Goal: Task Accomplishment & Management: Use online tool/utility

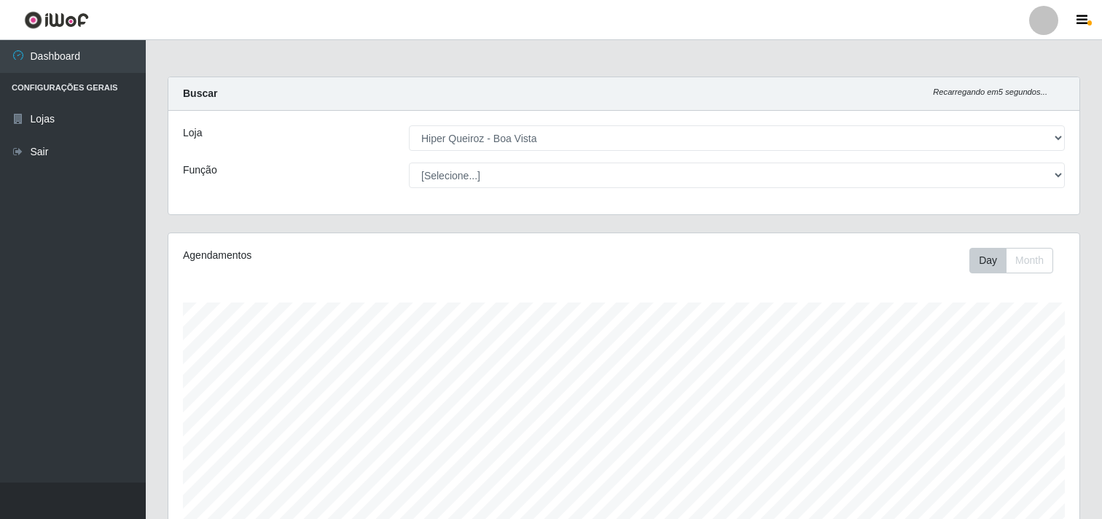
select select "514"
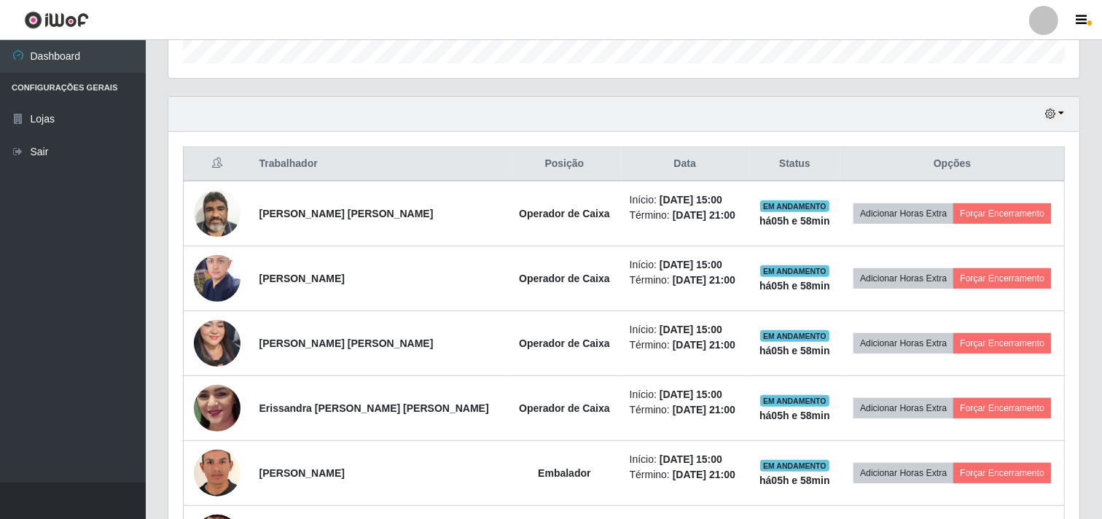
scroll to position [485, 0]
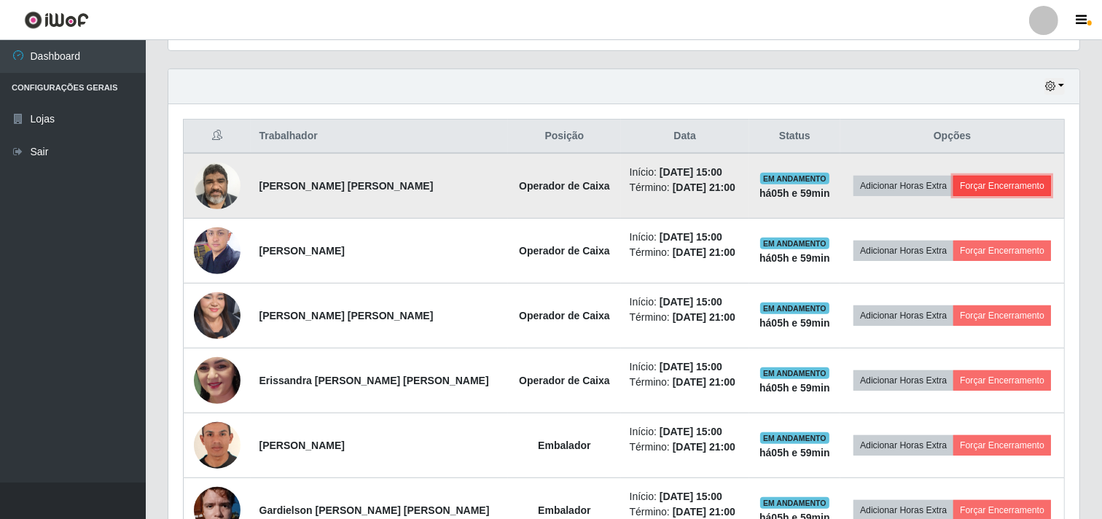
click at [1015, 184] on button "Forçar Encerramento" at bounding box center [1002, 186] width 98 height 20
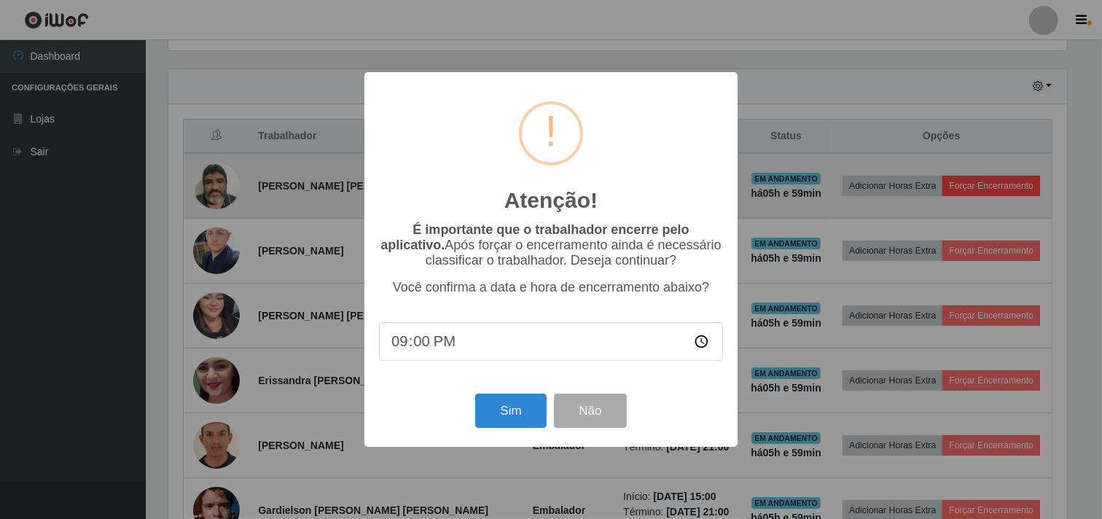
scroll to position [302, 902]
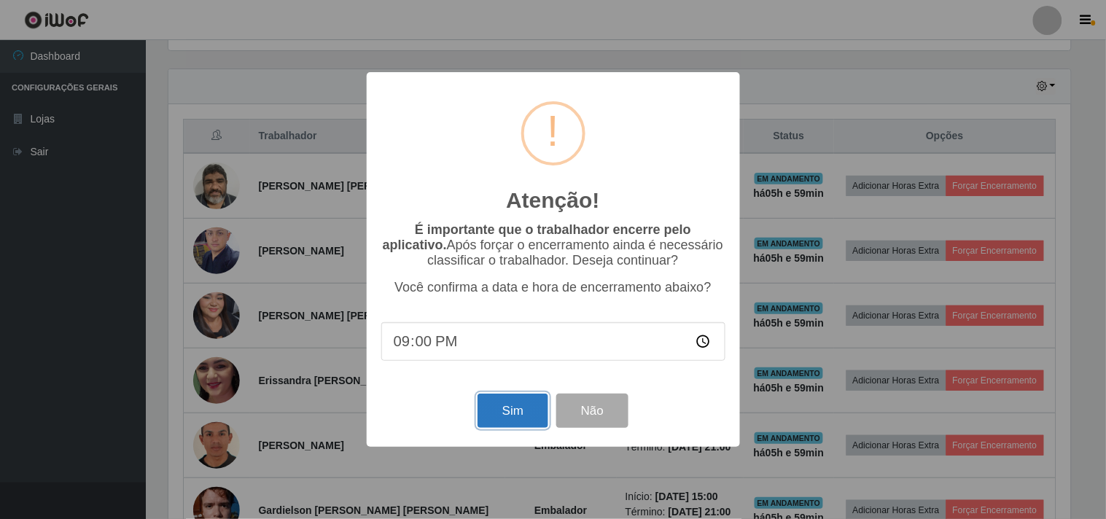
click at [499, 420] on button "Sim" at bounding box center [512, 411] width 71 height 34
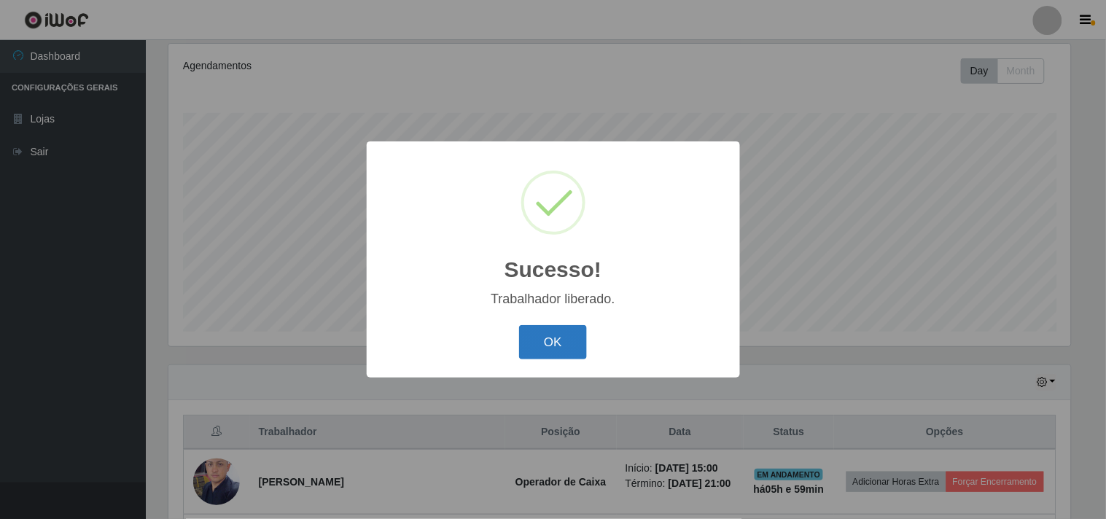
click at [557, 343] on button "OK" at bounding box center [553, 342] width 68 height 34
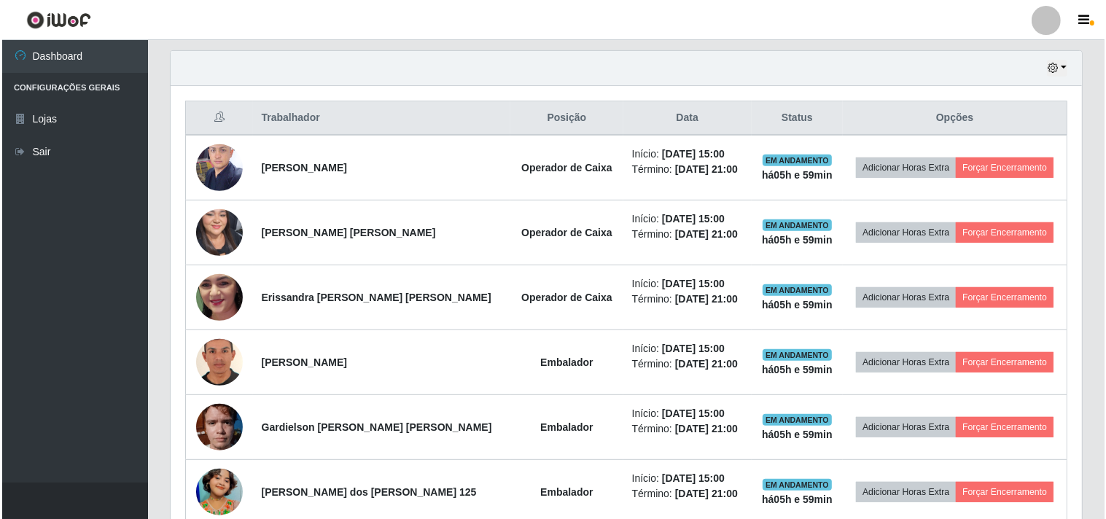
scroll to position [513, 0]
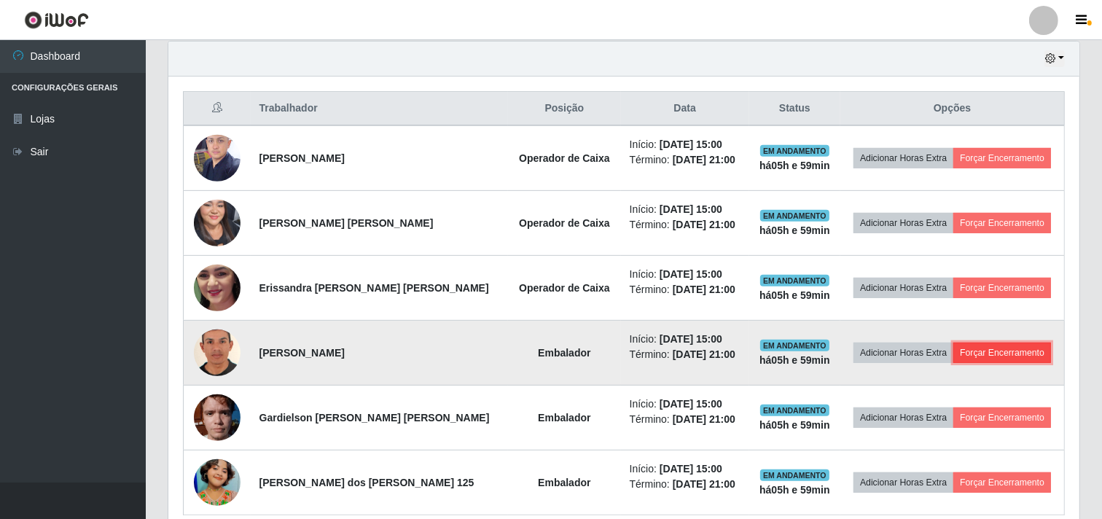
click at [981, 362] on button "Forçar Encerramento" at bounding box center [1002, 353] width 98 height 20
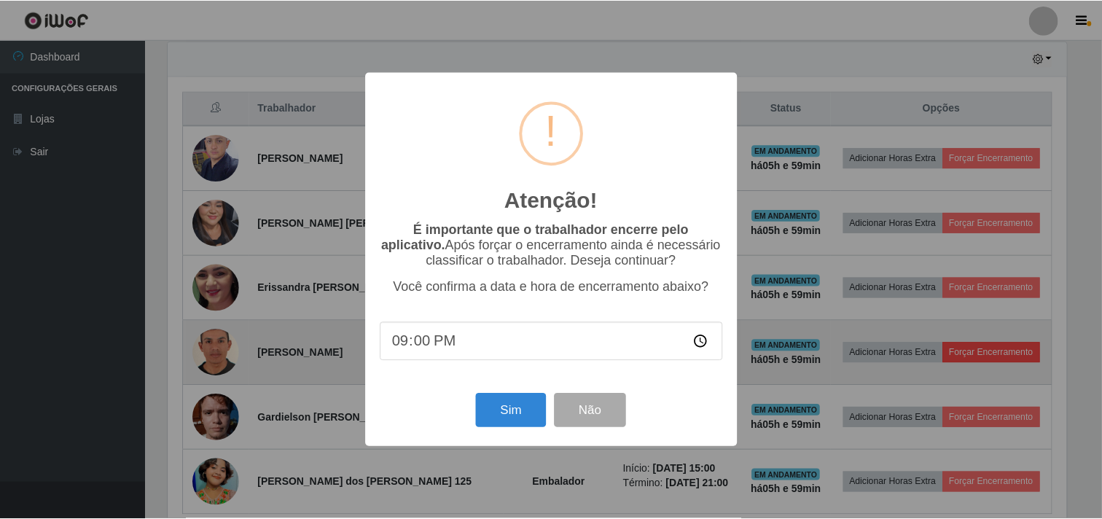
scroll to position [302, 902]
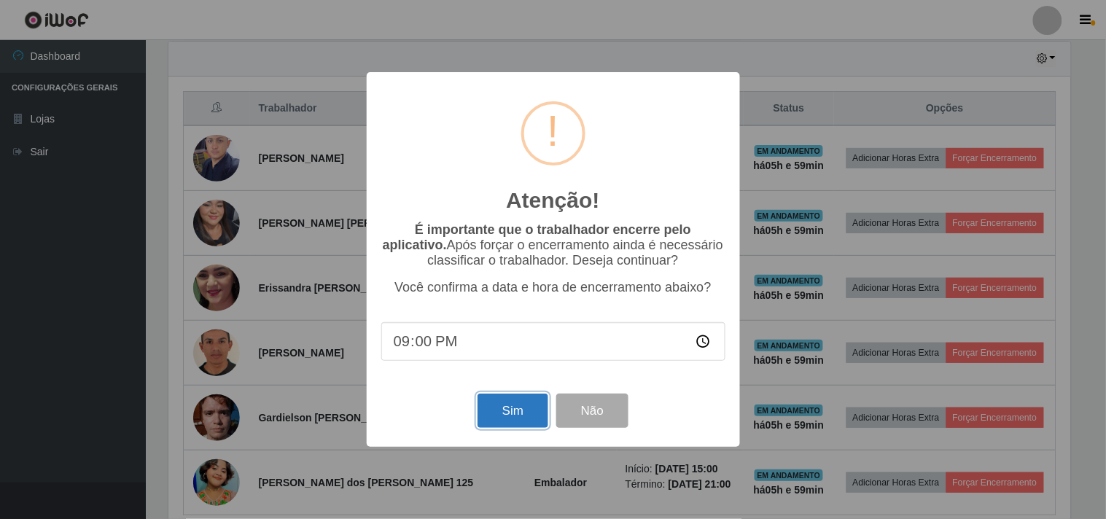
click at [513, 408] on button "Sim" at bounding box center [512, 411] width 71 height 34
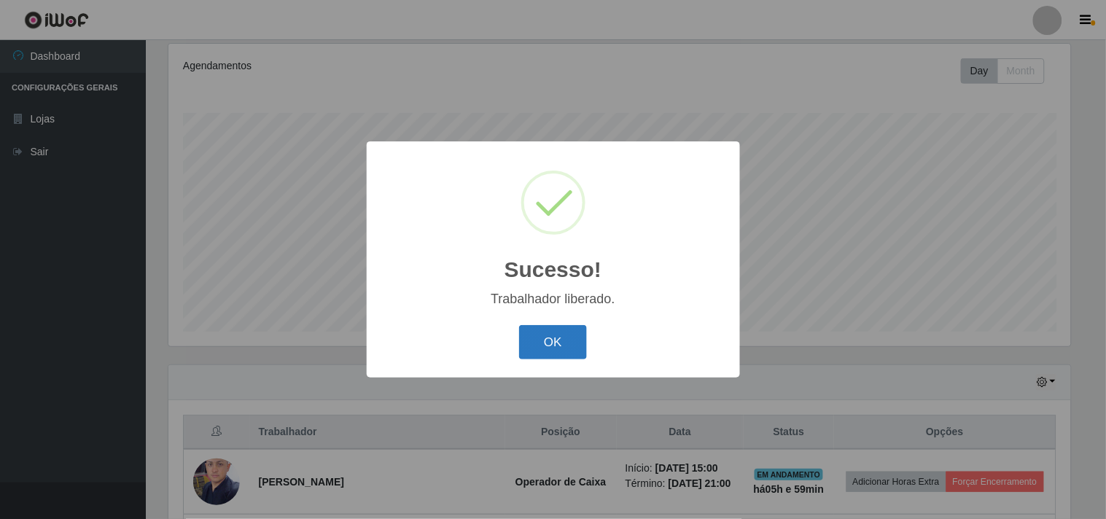
click at [544, 347] on button "OK" at bounding box center [553, 342] width 68 height 34
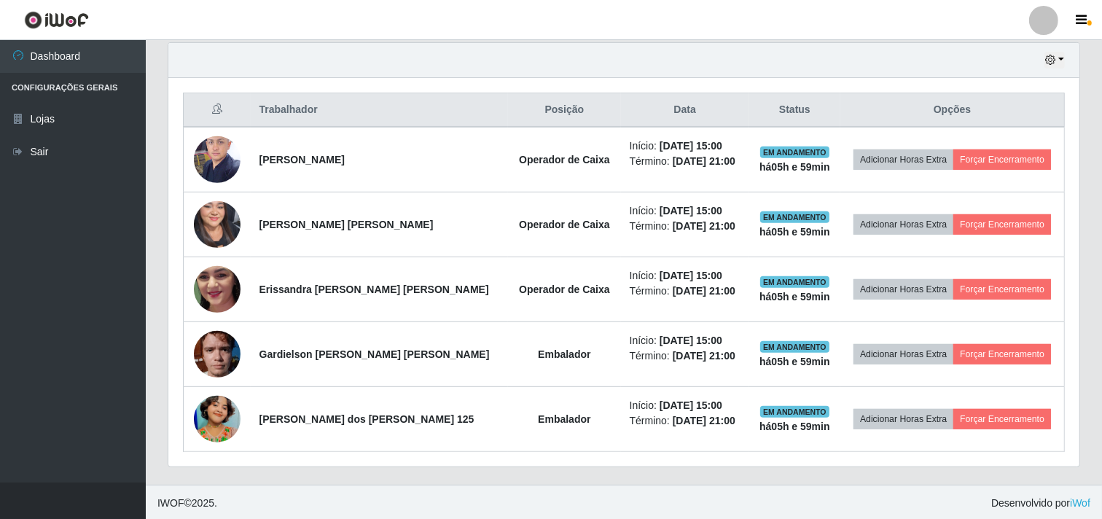
scroll to position [513, 0]
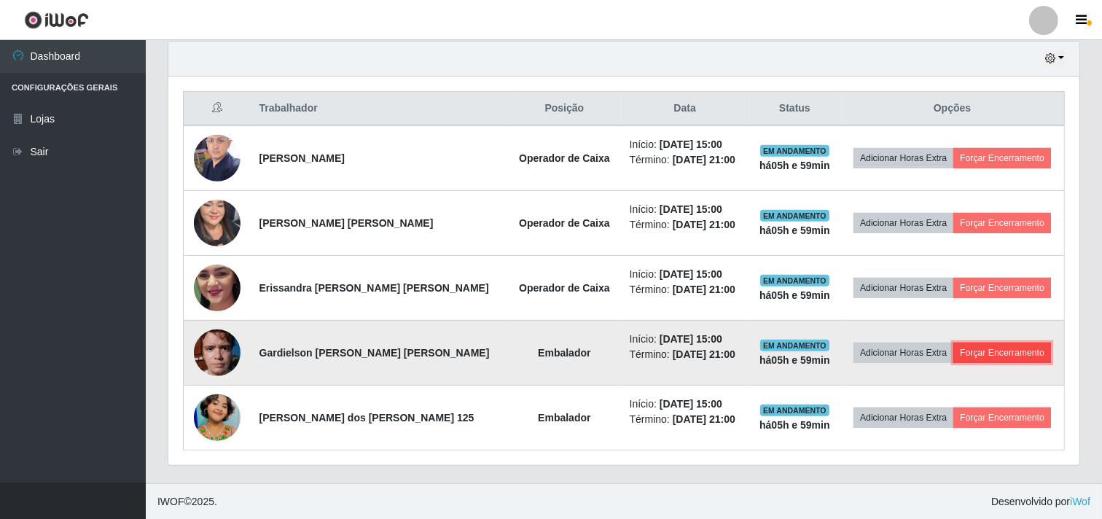
click at [1015, 357] on button "Forçar Encerramento" at bounding box center [1002, 353] width 98 height 20
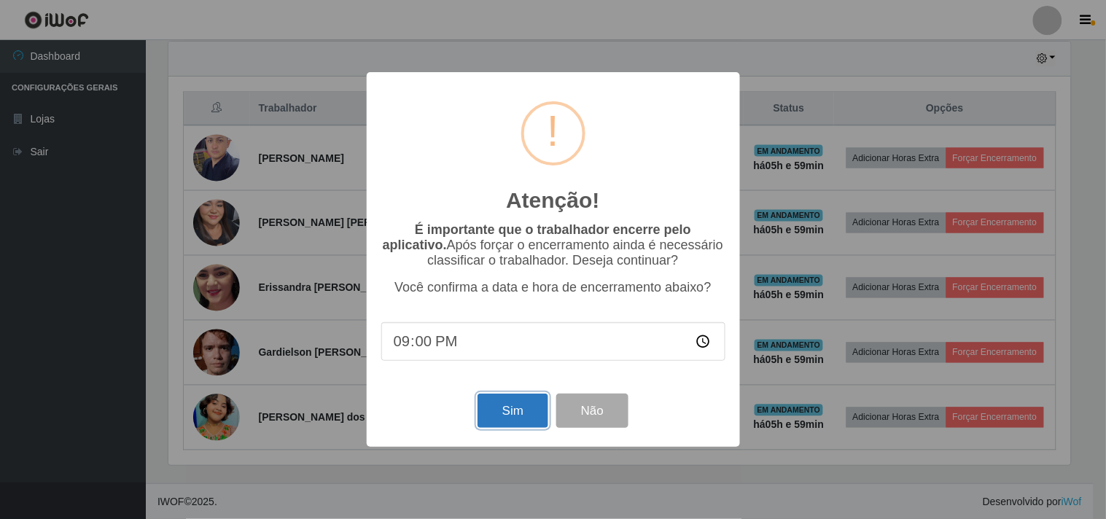
click at [513, 405] on button "Sim" at bounding box center [512, 411] width 71 height 34
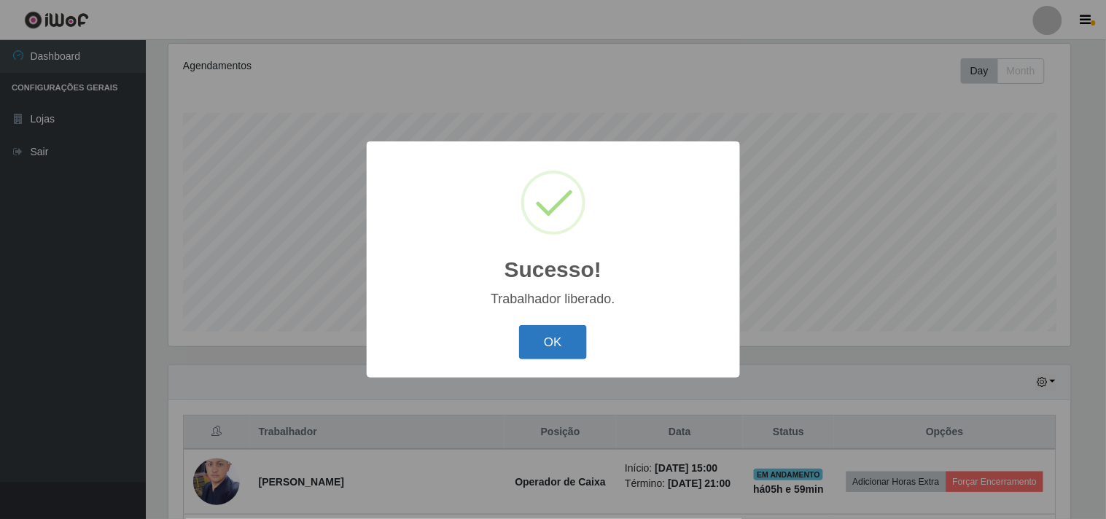
click at [566, 340] on button "OK" at bounding box center [553, 342] width 68 height 34
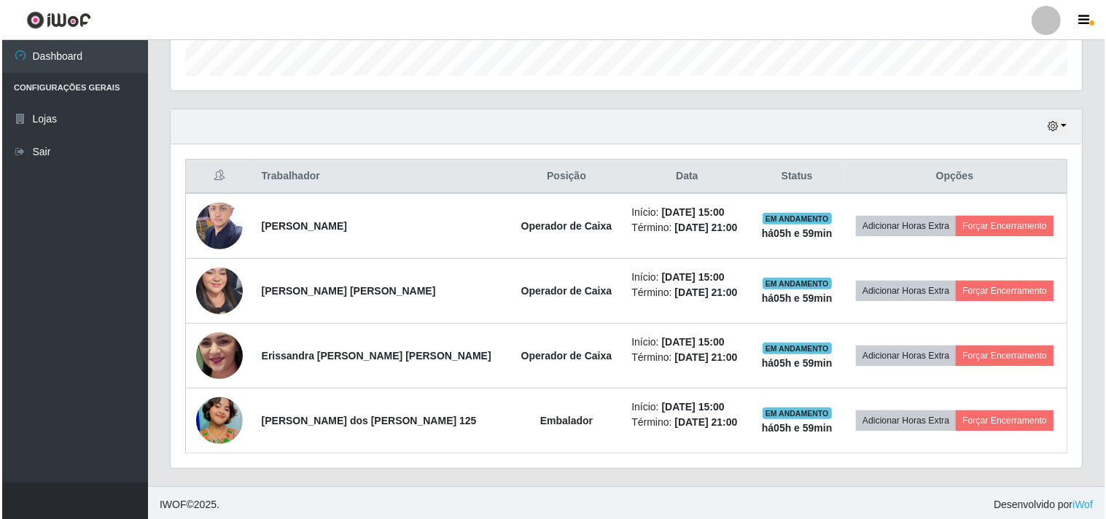
scroll to position [0, 0]
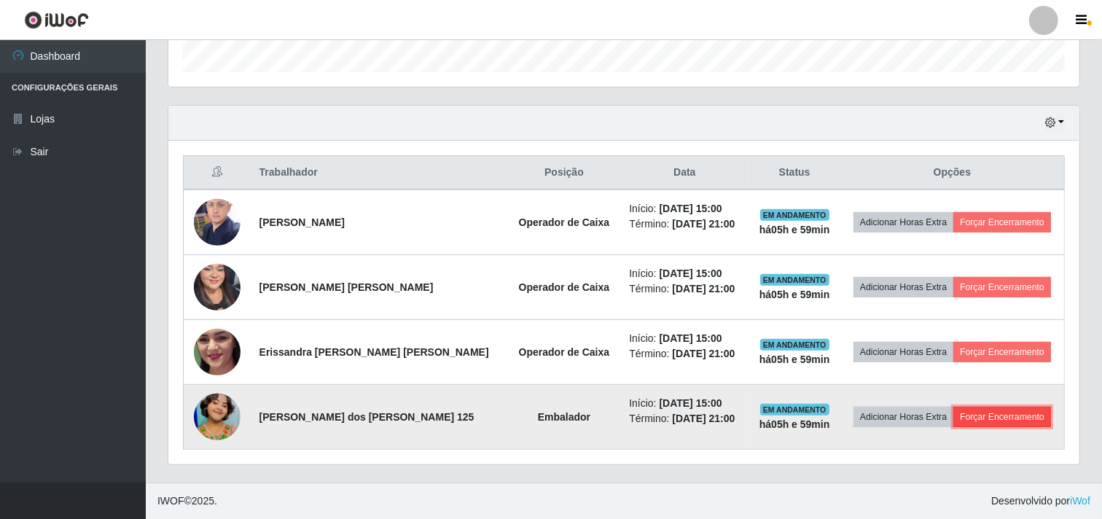
click at [987, 421] on button "Forçar Encerramento" at bounding box center [1002, 417] width 98 height 20
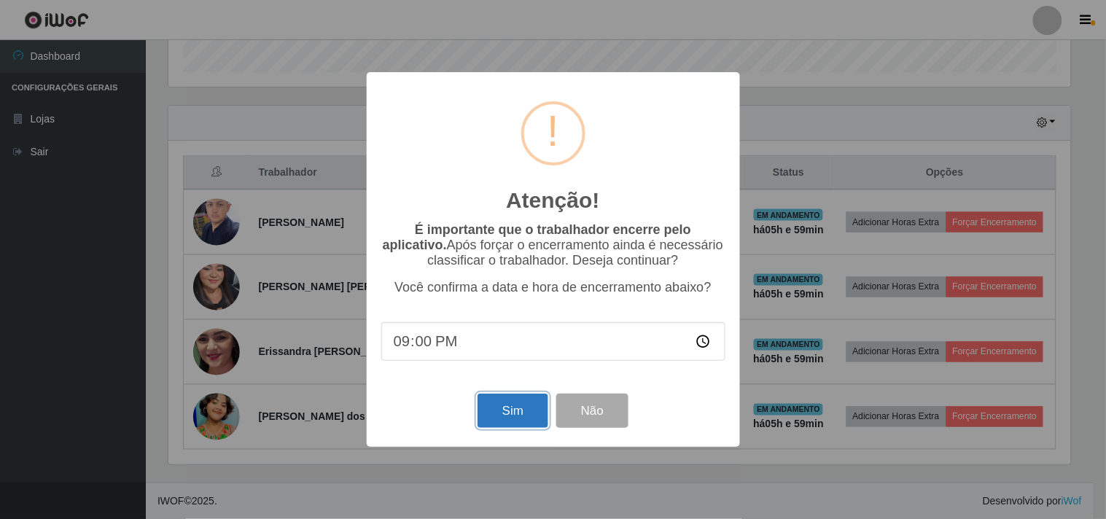
click at [505, 418] on button "Sim" at bounding box center [512, 411] width 71 height 34
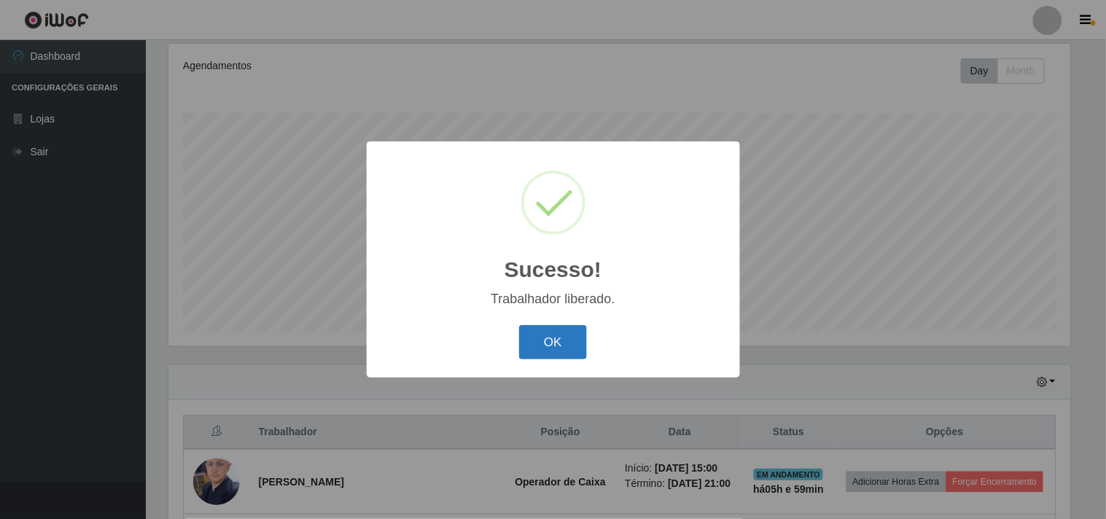
click at [570, 341] on button "OK" at bounding box center [553, 342] width 68 height 34
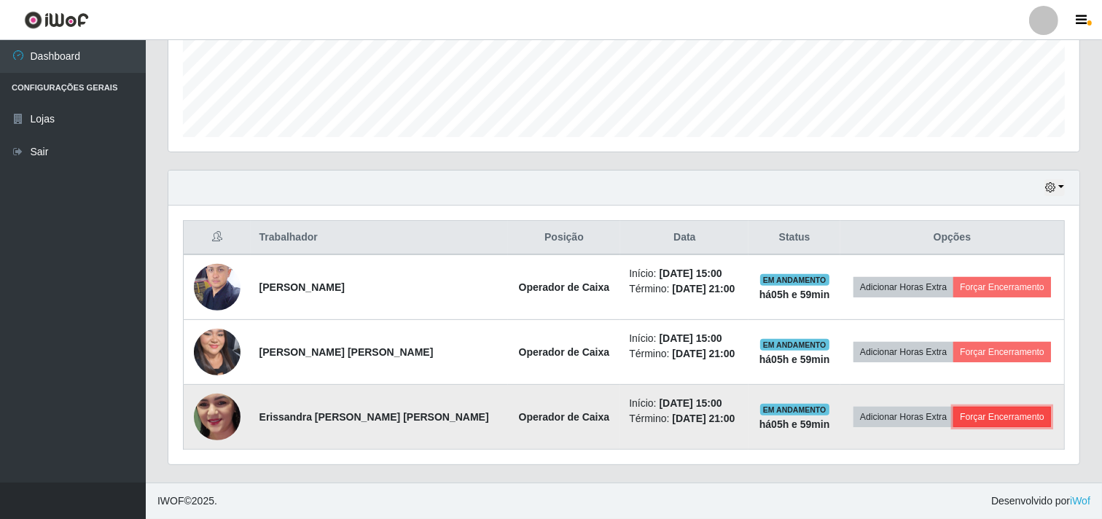
click at [1023, 423] on button "Forçar Encerramento" at bounding box center [1002, 417] width 98 height 20
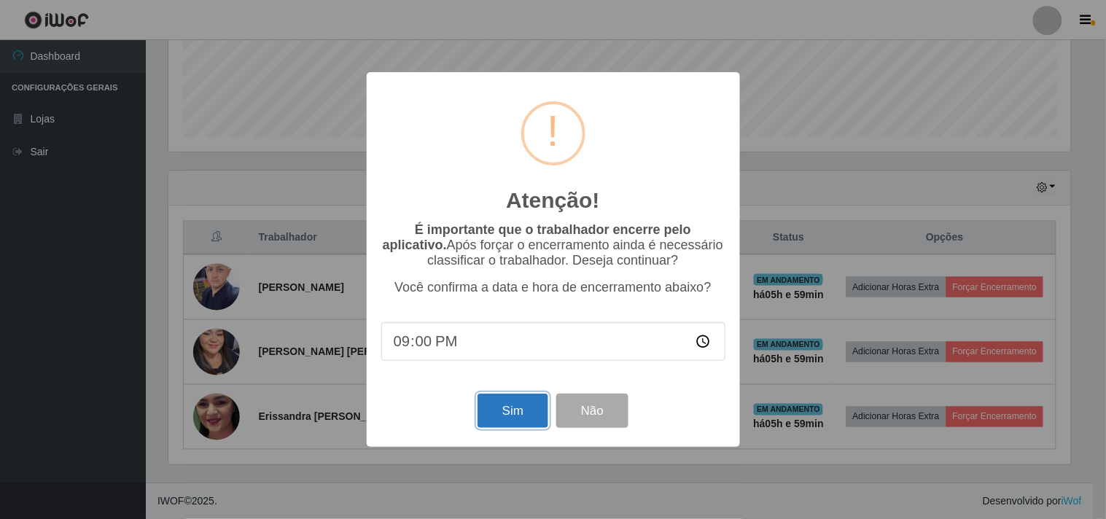
click at [492, 411] on button "Sim" at bounding box center [512, 411] width 71 height 34
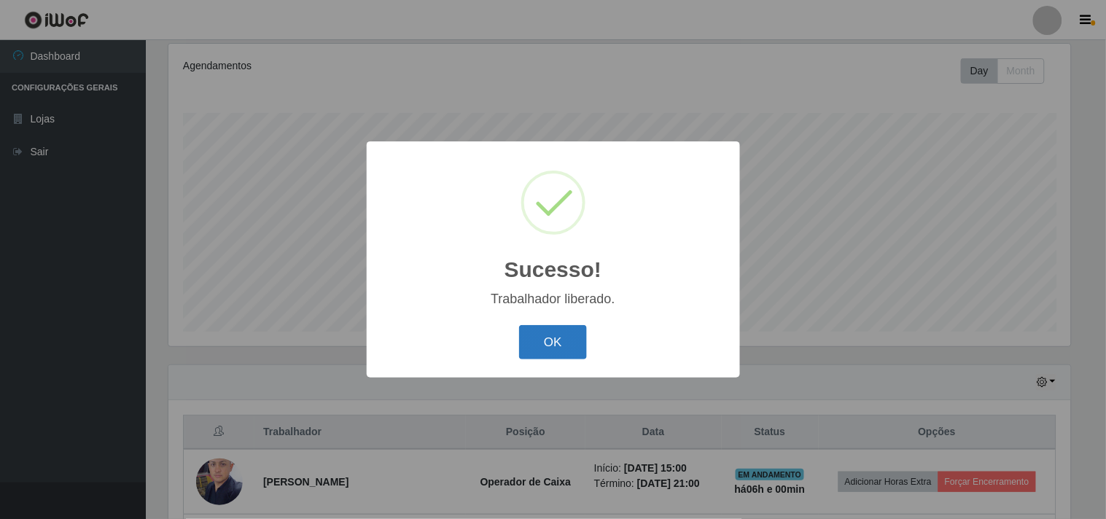
click at [554, 334] on button "OK" at bounding box center [553, 342] width 68 height 34
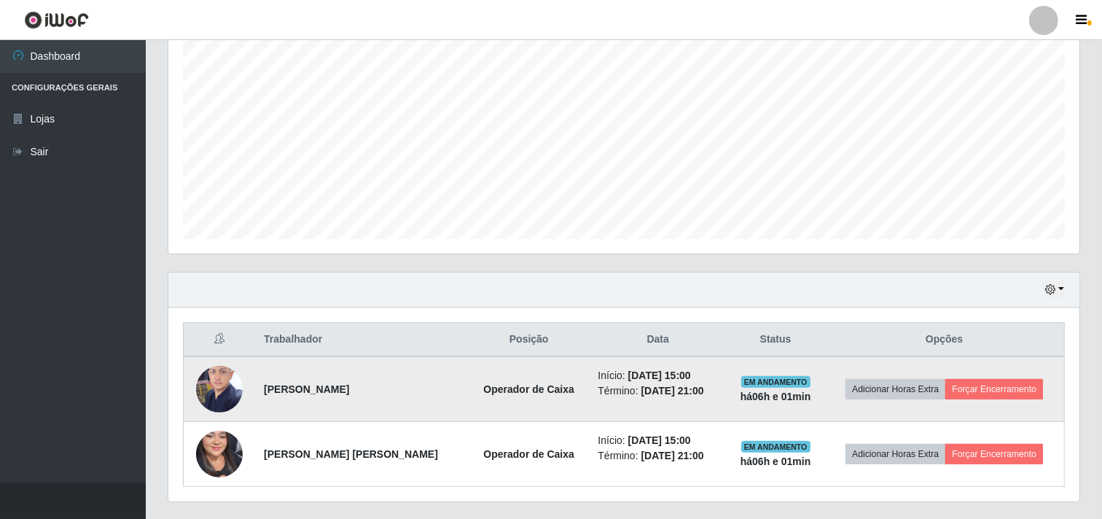
scroll to position [319, 0]
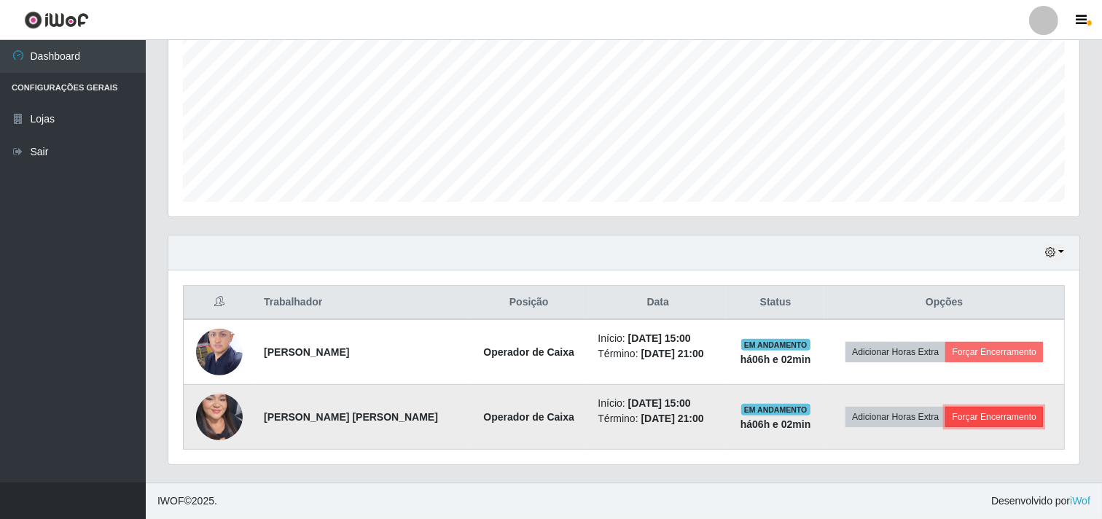
click at [1020, 423] on button "Forçar Encerramento" at bounding box center [994, 417] width 98 height 20
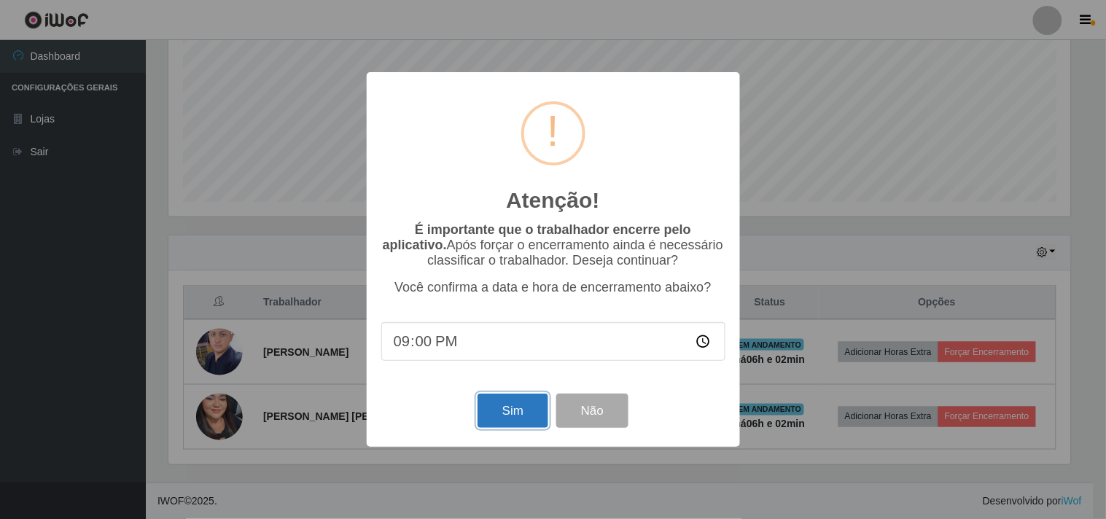
click at [547, 420] on button "Sim" at bounding box center [512, 411] width 71 height 34
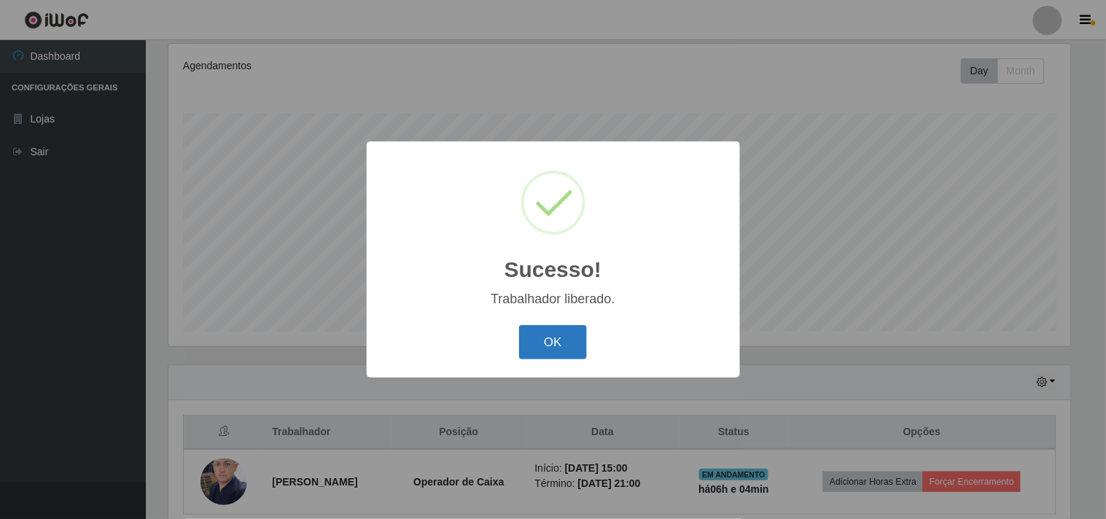
click at [542, 346] on button "OK" at bounding box center [553, 342] width 68 height 34
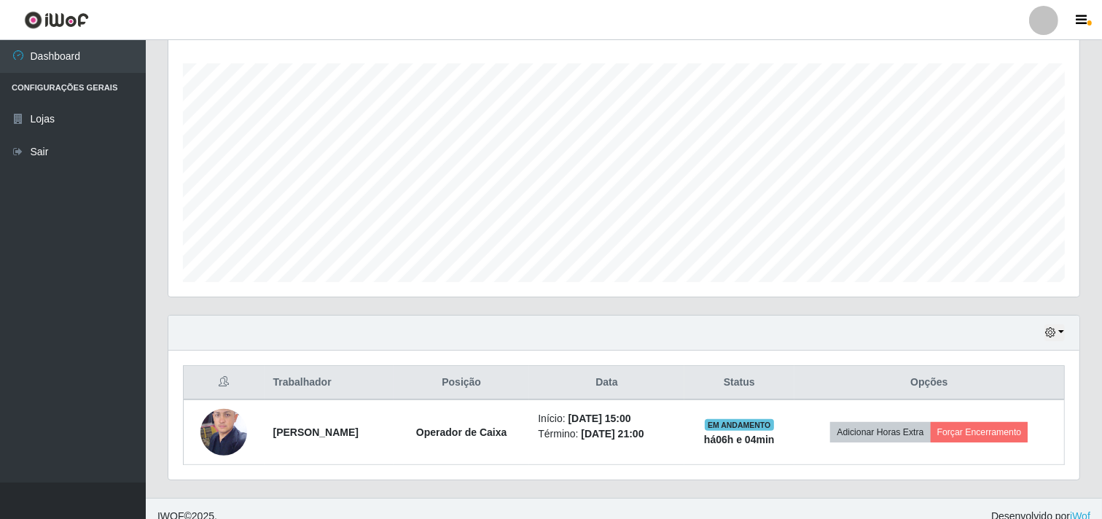
scroll to position [254, 0]
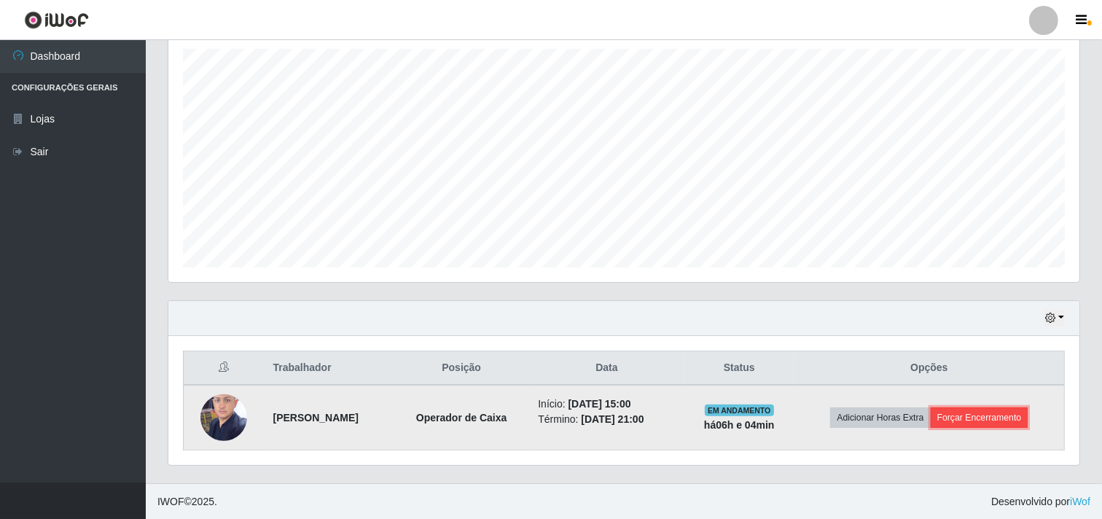
click at [1001, 427] on button "Forçar Encerramento" at bounding box center [980, 417] width 98 height 20
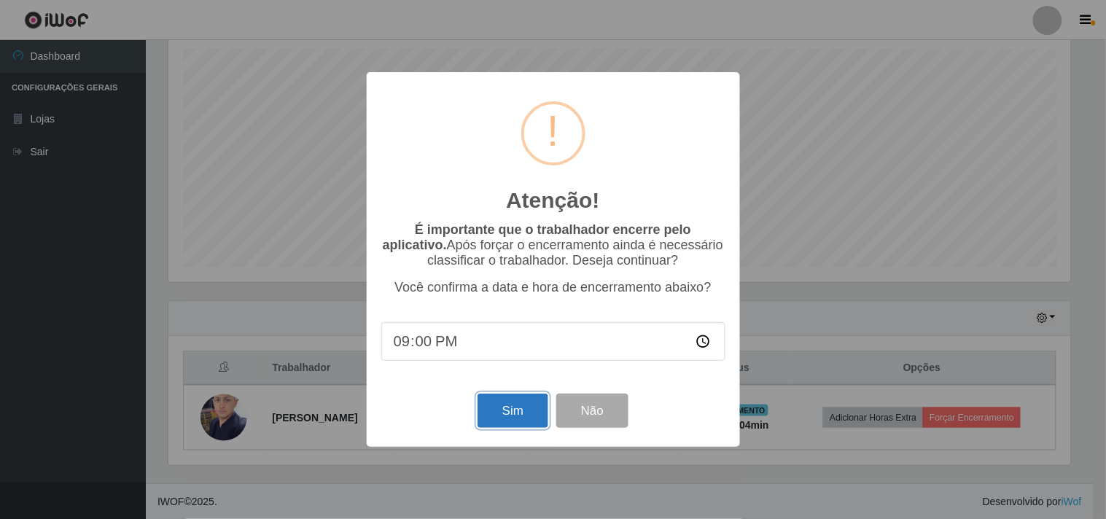
click at [512, 415] on button "Sim" at bounding box center [512, 411] width 71 height 34
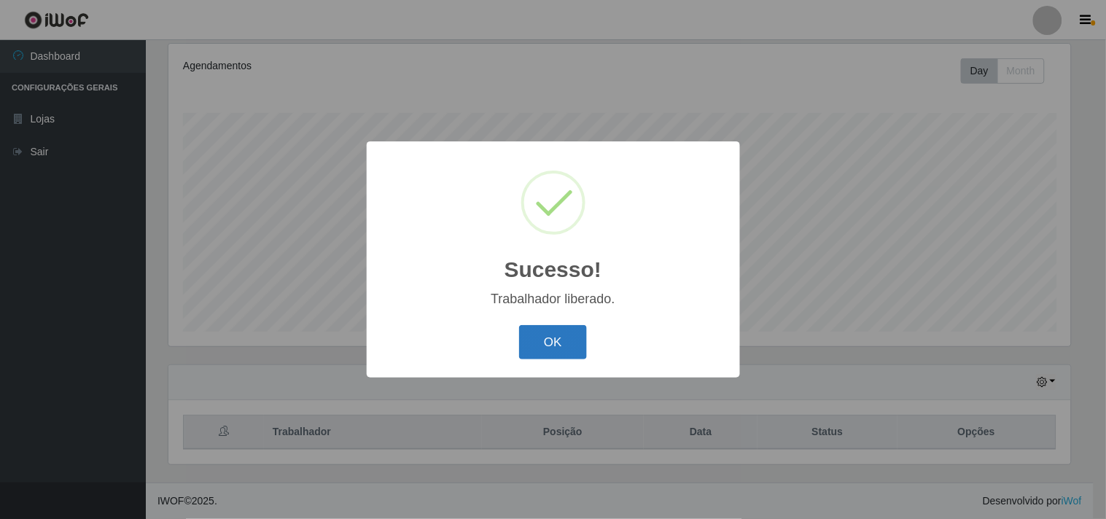
click at [569, 346] on button "OK" at bounding box center [553, 342] width 68 height 34
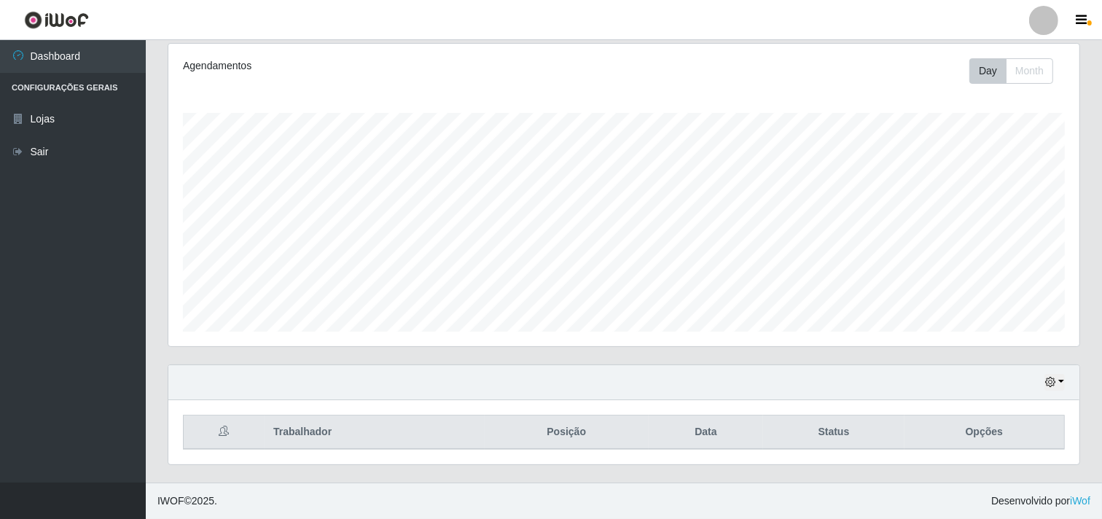
scroll to position [0, 0]
